Goal: Book appointment/travel/reservation

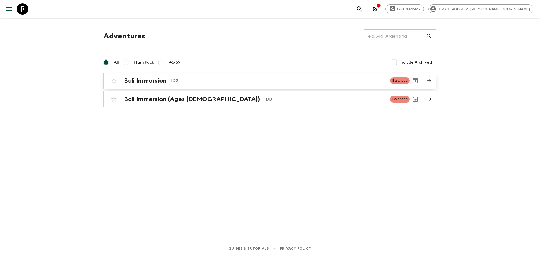
click at [169, 84] on div "Bali Immersion ID2" at bounding box center [254, 80] width 261 height 7
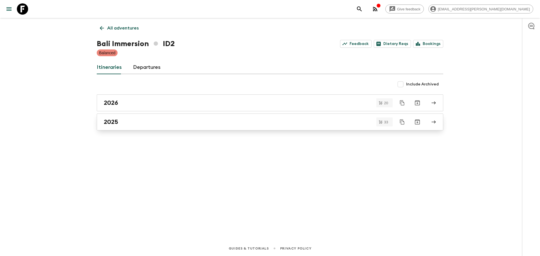
click at [146, 122] on div "2025" at bounding box center [265, 121] width 322 height 7
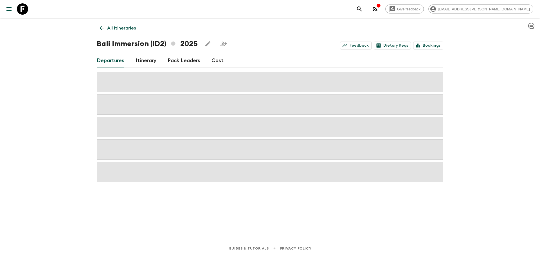
click at [381, 7] on icon "button" at bounding box center [378, 5] width 4 height 4
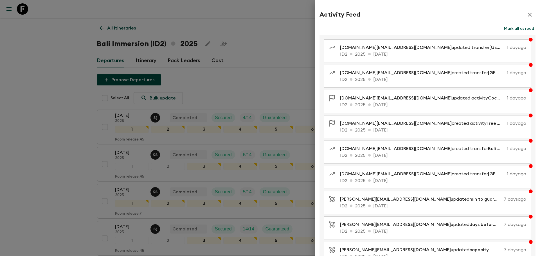
click at [286, 52] on div at bounding box center [270, 128] width 540 height 256
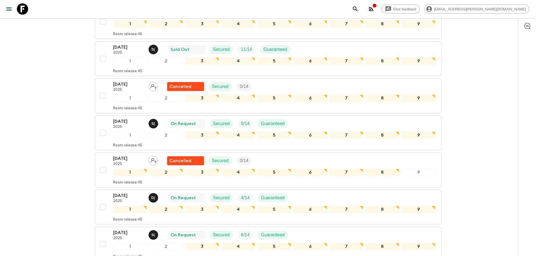
scroll to position [365, 0]
click at [331, 122] on div "[DATE] 2025 S ( On Request Secured 8 / 14 Guaranteed" at bounding box center [274, 123] width 322 height 11
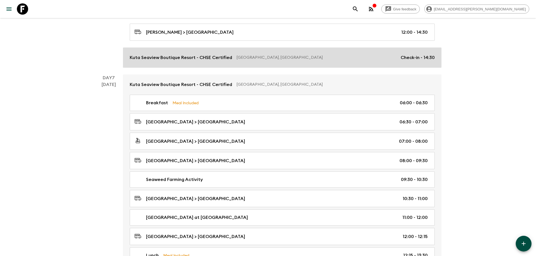
scroll to position [1040, 0]
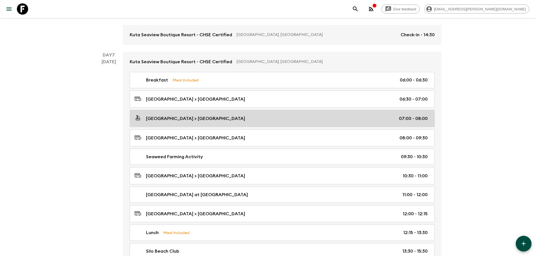
click at [201, 123] on link "[GEOGRAPHIC_DATA] > [GEOGRAPHIC_DATA] 07:00 - 08:00" at bounding box center [282, 118] width 305 height 17
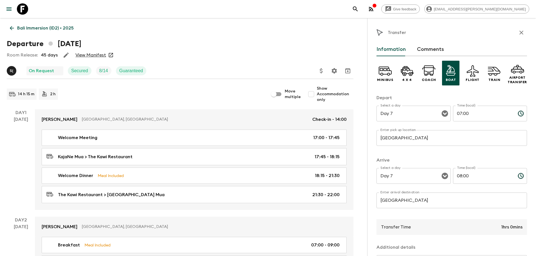
click at [18, 25] on p "Bali Immersion (ID2) • 2025" at bounding box center [45, 28] width 57 height 7
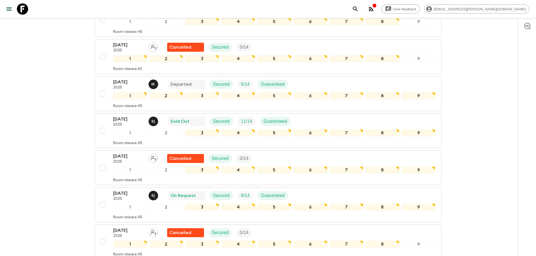
scroll to position [394, 0]
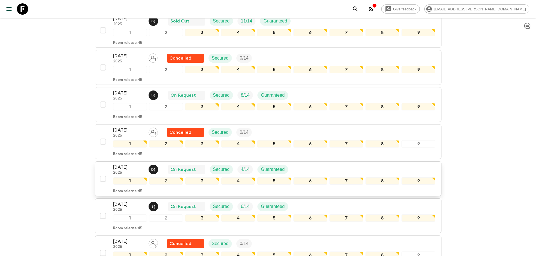
click at [135, 168] on p "[DATE]" at bounding box center [128, 167] width 31 height 7
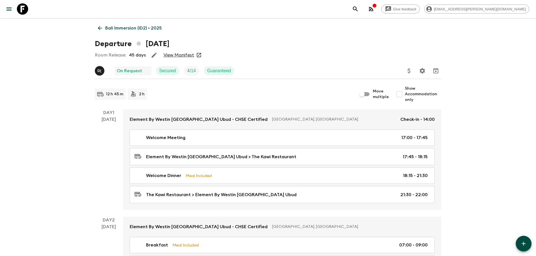
click at [106, 28] on p "Bali Immersion (ID2) • 2025" at bounding box center [133, 28] width 57 height 7
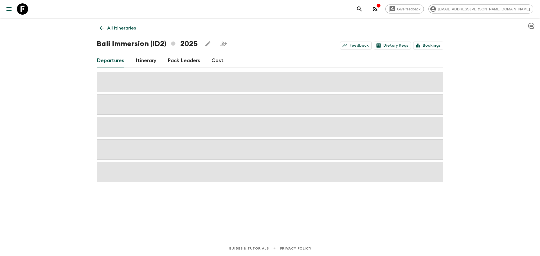
click at [106, 25] on link "All itineraries" at bounding box center [118, 27] width 42 height 11
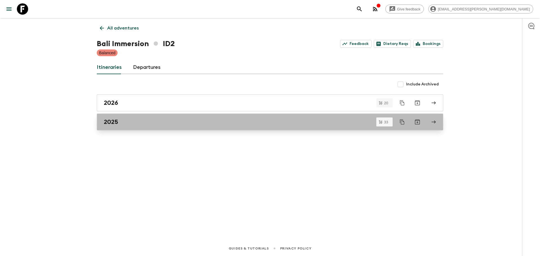
click at [126, 120] on div "2025" at bounding box center [265, 121] width 322 height 7
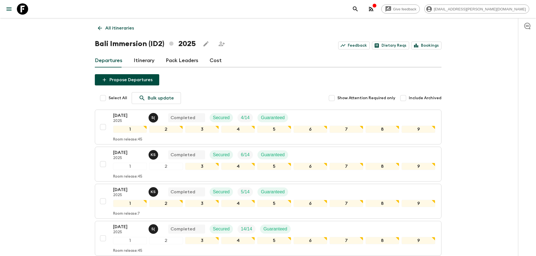
click at [118, 27] on p "All itineraries" at bounding box center [119, 28] width 29 height 7
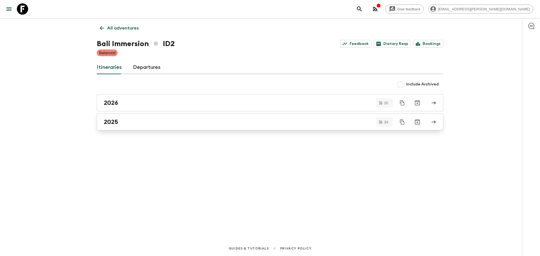
click at [136, 120] on div "2025" at bounding box center [265, 121] width 322 height 7
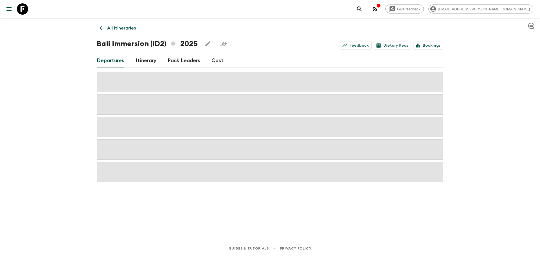
click at [120, 28] on p "All itineraries" at bounding box center [121, 28] width 29 height 7
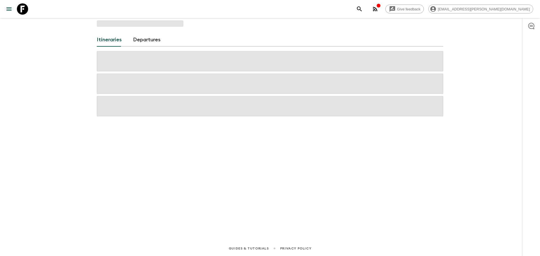
click at [120, 28] on div "Itineraries Departures" at bounding box center [270, 121] width 360 height 207
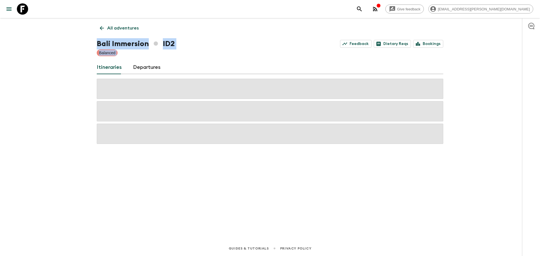
click at [120, 28] on p "All adventures" at bounding box center [122, 28] width 31 height 7
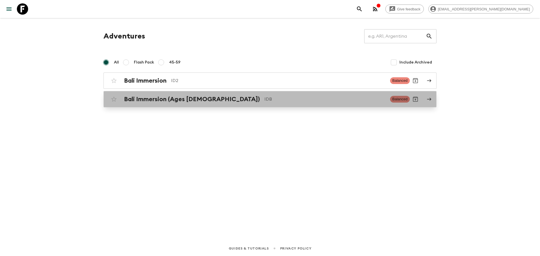
click at [161, 101] on h2 "Bali Immersion (Ages [DEMOGRAPHIC_DATA])" at bounding box center [192, 99] width 136 height 7
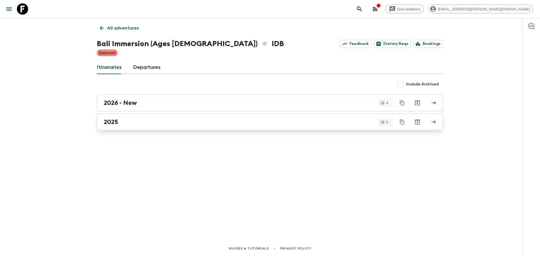
click at [144, 114] on link "2025" at bounding box center [270, 122] width 346 height 17
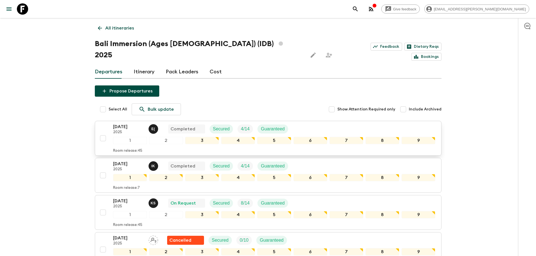
scroll to position [88, 0]
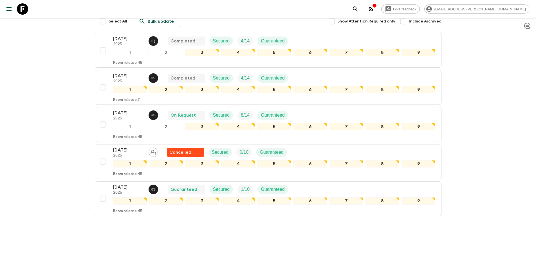
click at [67, 136] on div "Give feedback [EMAIL_ADDRESS][PERSON_NAME][DOMAIN_NAME] All itineraries Bali Im…" at bounding box center [268, 89] width 536 height 355
click at [160, 110] on div "[DATE] 2025 K S On Request Secured 8 / 14 Guaranteed" at bounding box center [202, 115] width 179 height 11
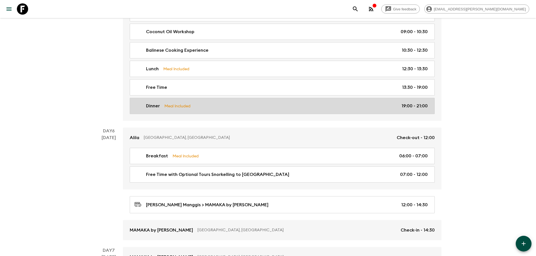
scroll to position [843, 0]
